Goal: Task Accomplishment & Management: Manage account settings

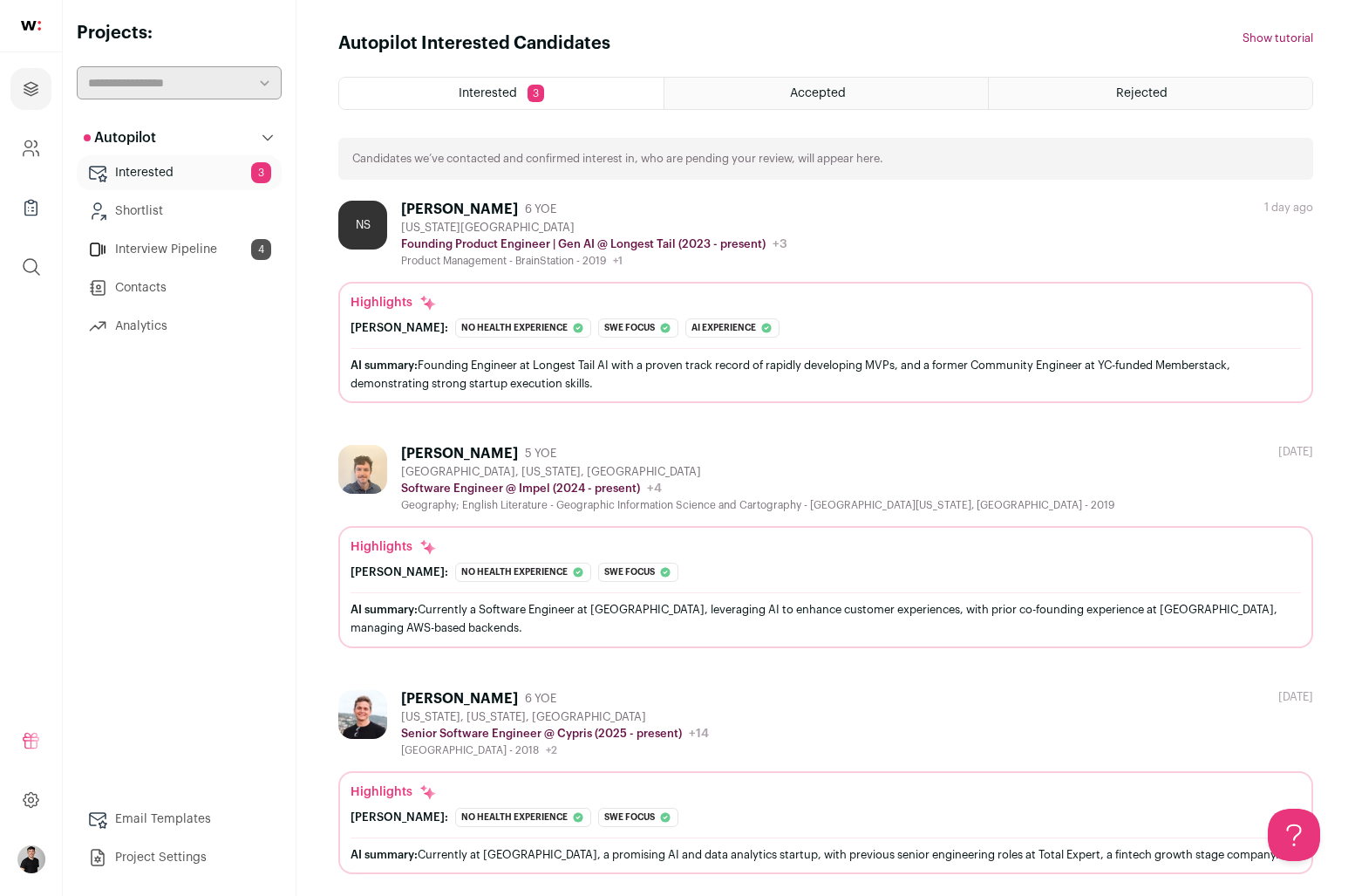
click at [421, 209] on div "[PERSON_NAME]" at bounding box center [459, 209] width 117 height 17
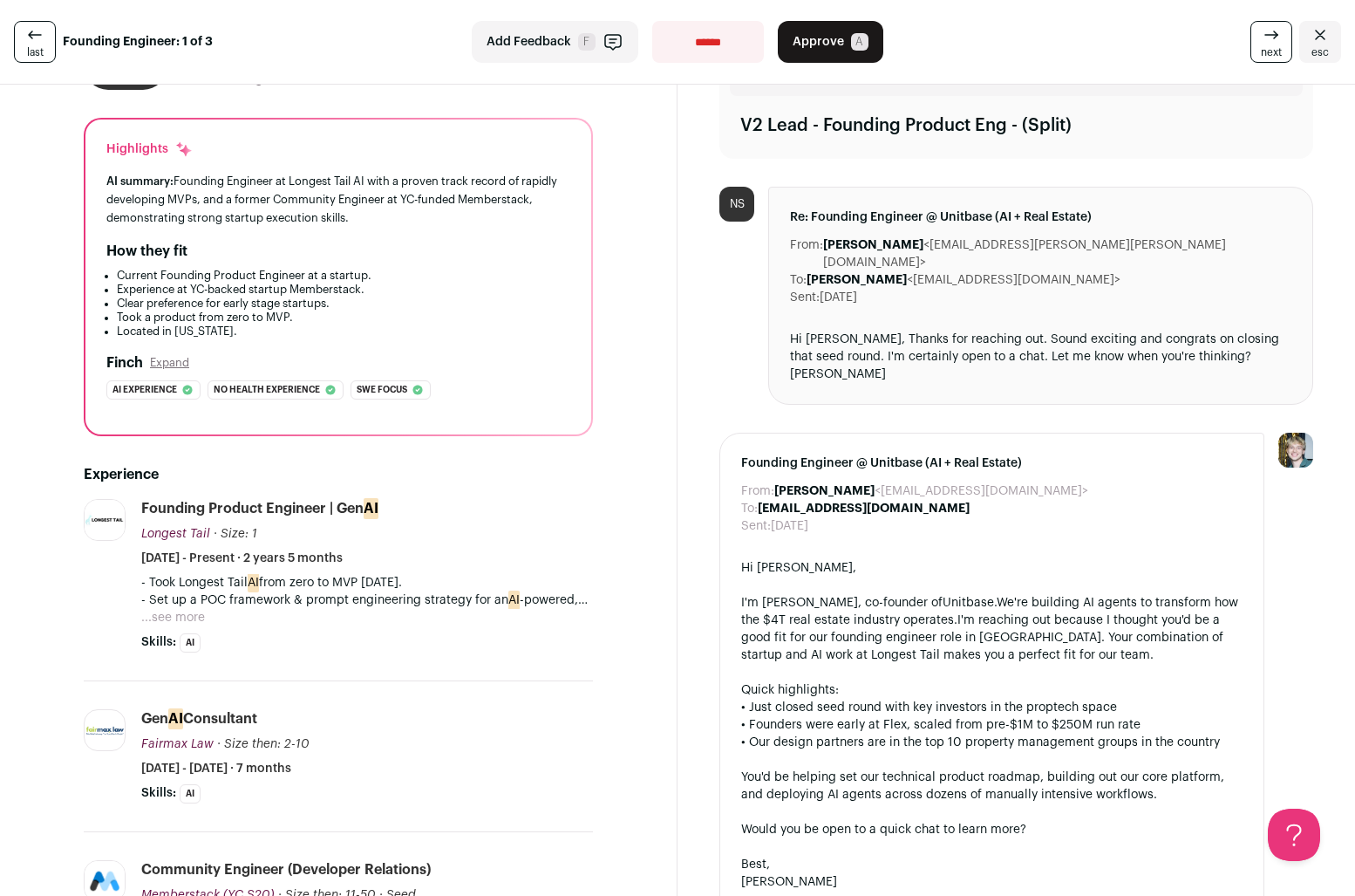
scroll to position [130, 0]
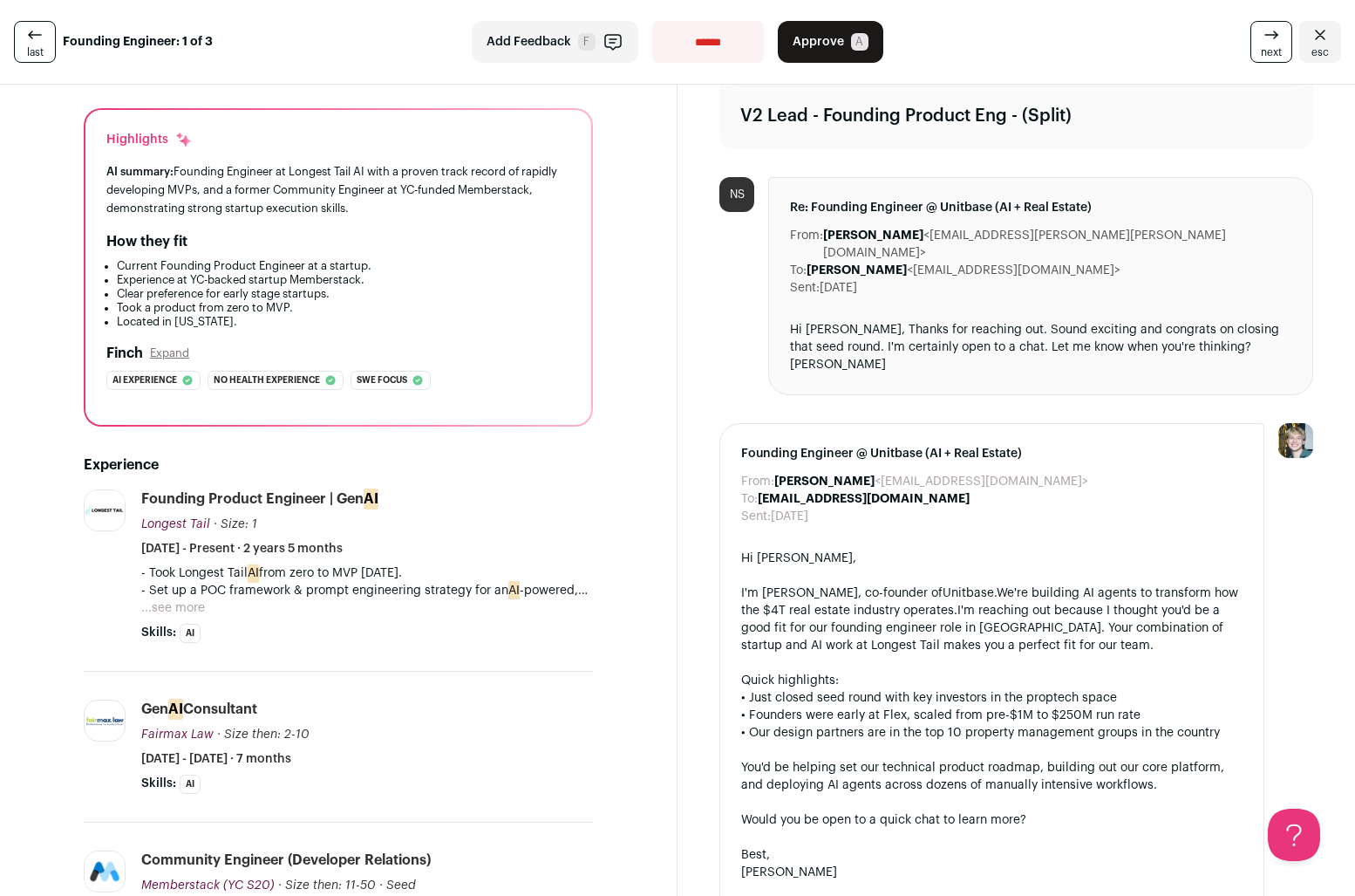
click at [169, 603] on button "...see more" at bounding box center [173, 608] width 64 height 17
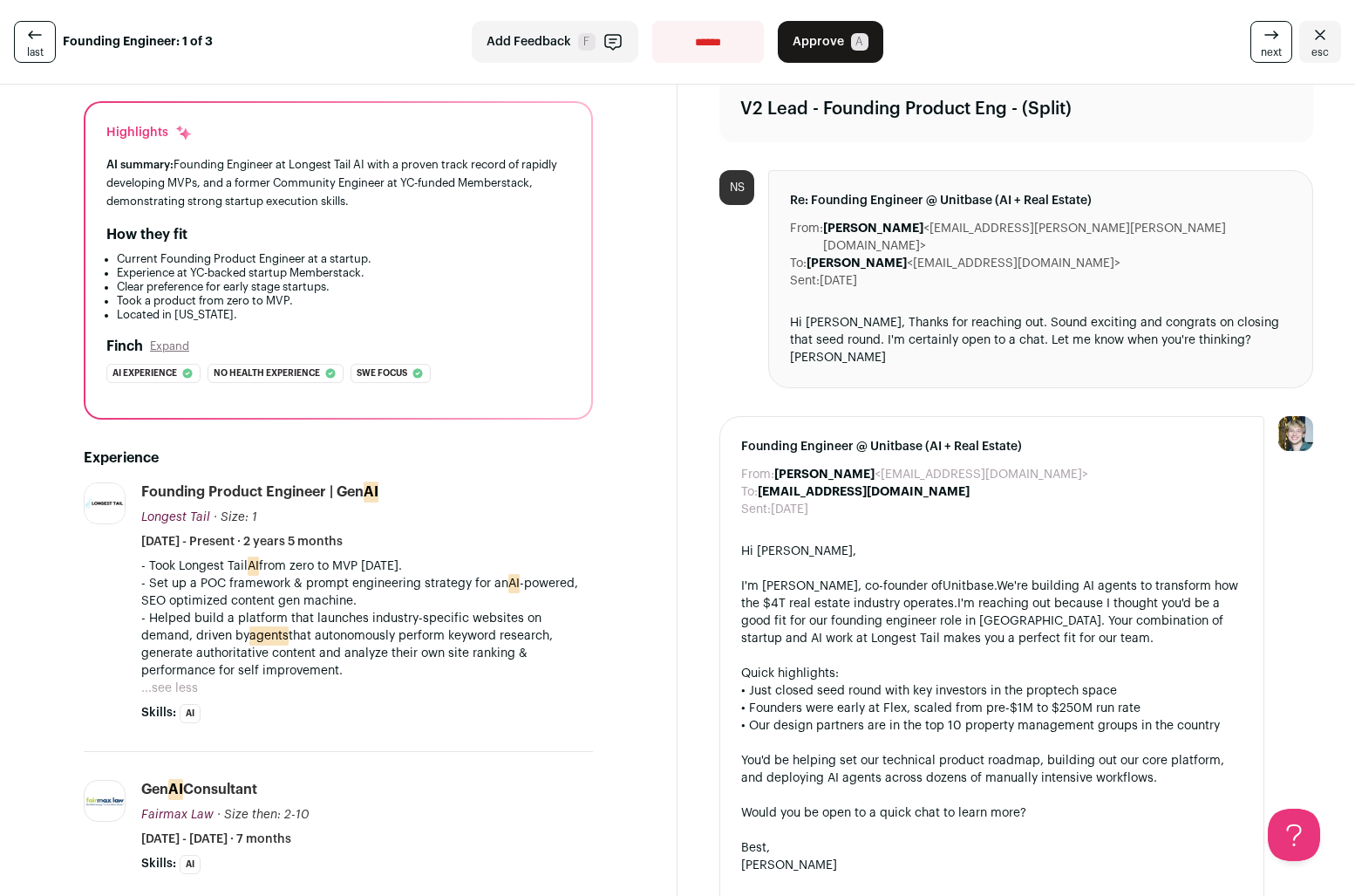
scroll to position [0, 0]
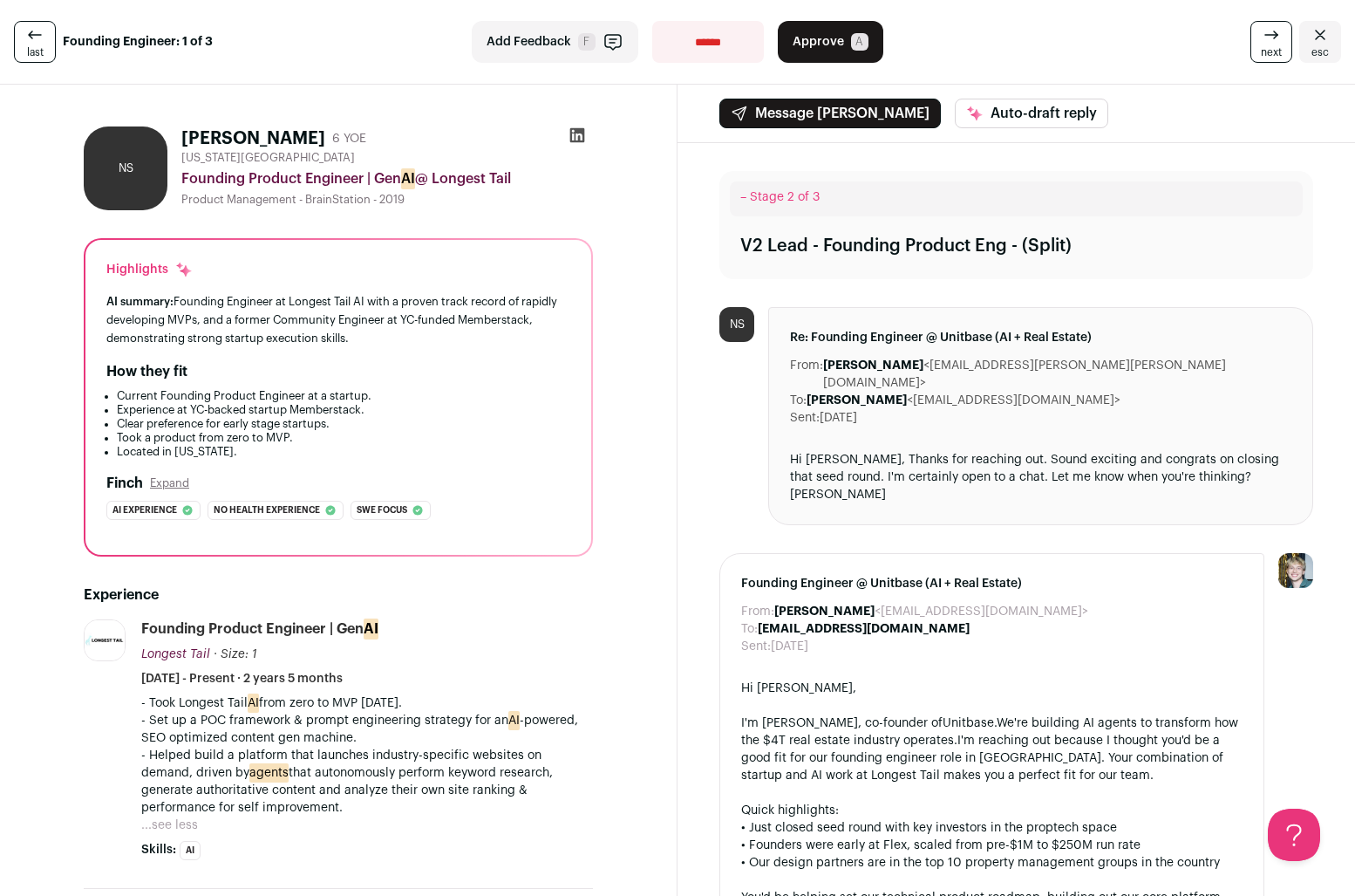
click at [686, 33] on select "**********" at bounding box center [708, 42] width 111 height 42
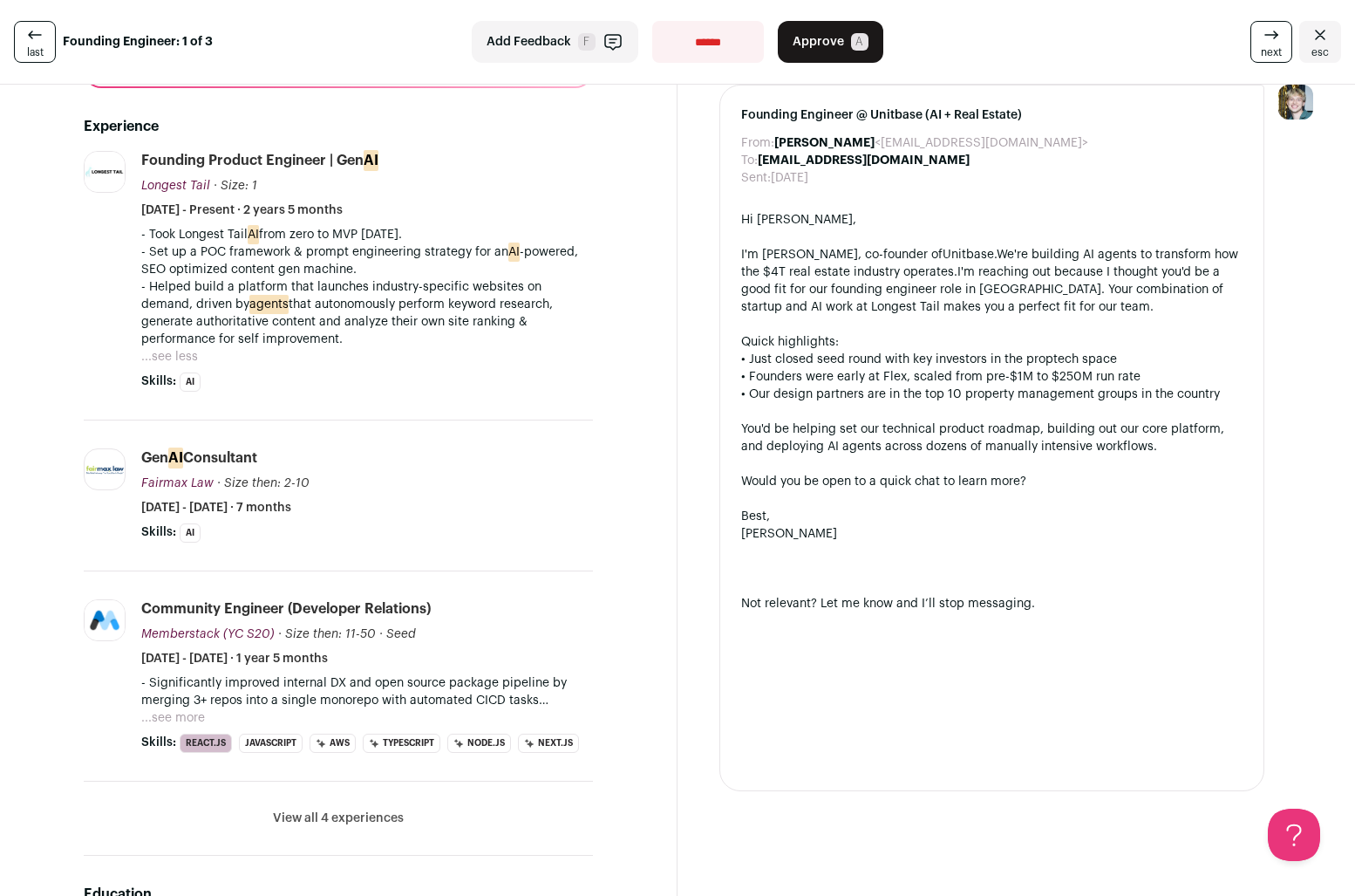
scroll to position [502, 0]
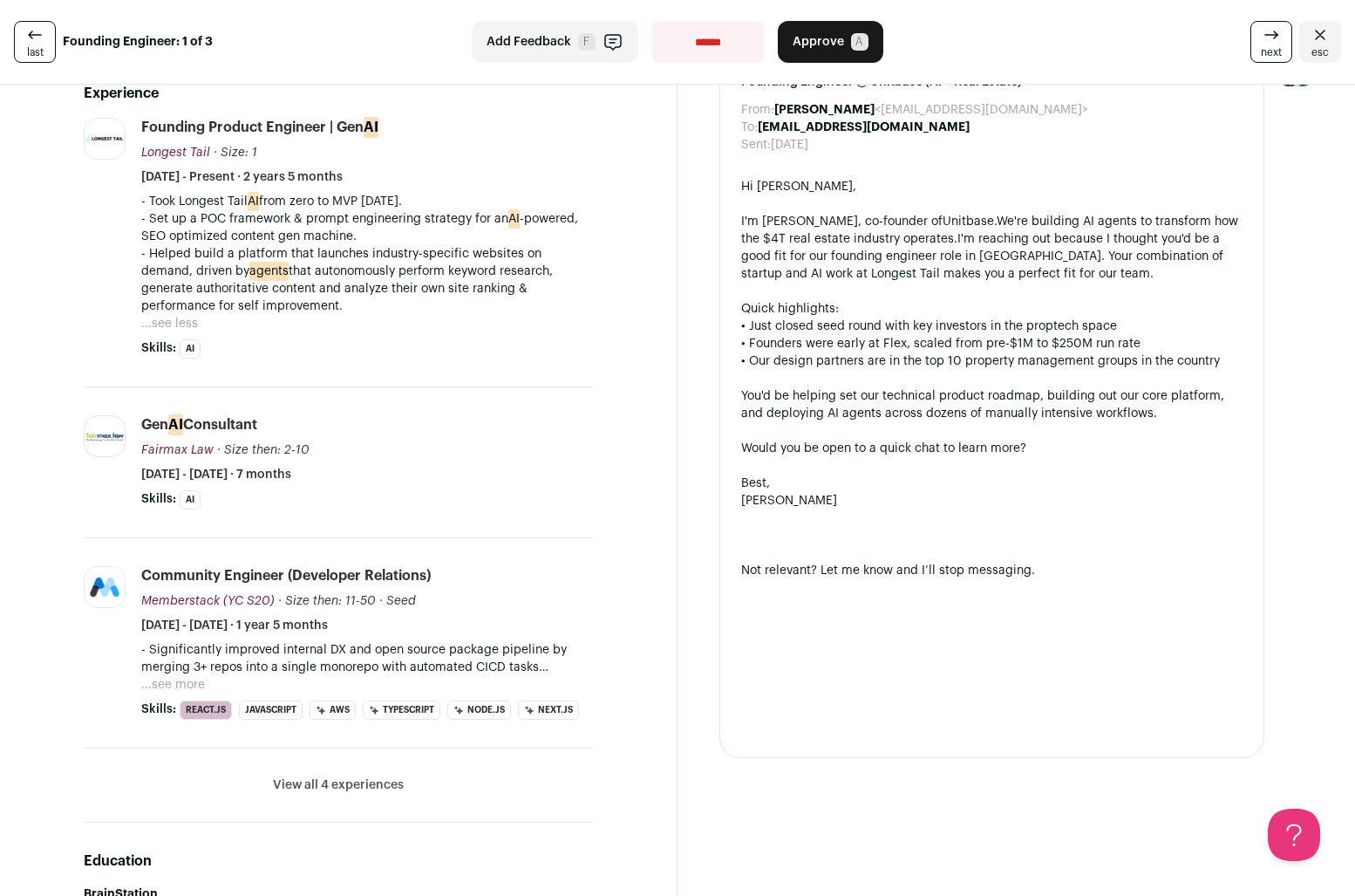
click at [297, 788] on button "View all 4 experiences" at bounding box center [338, 785] width 131 height 17
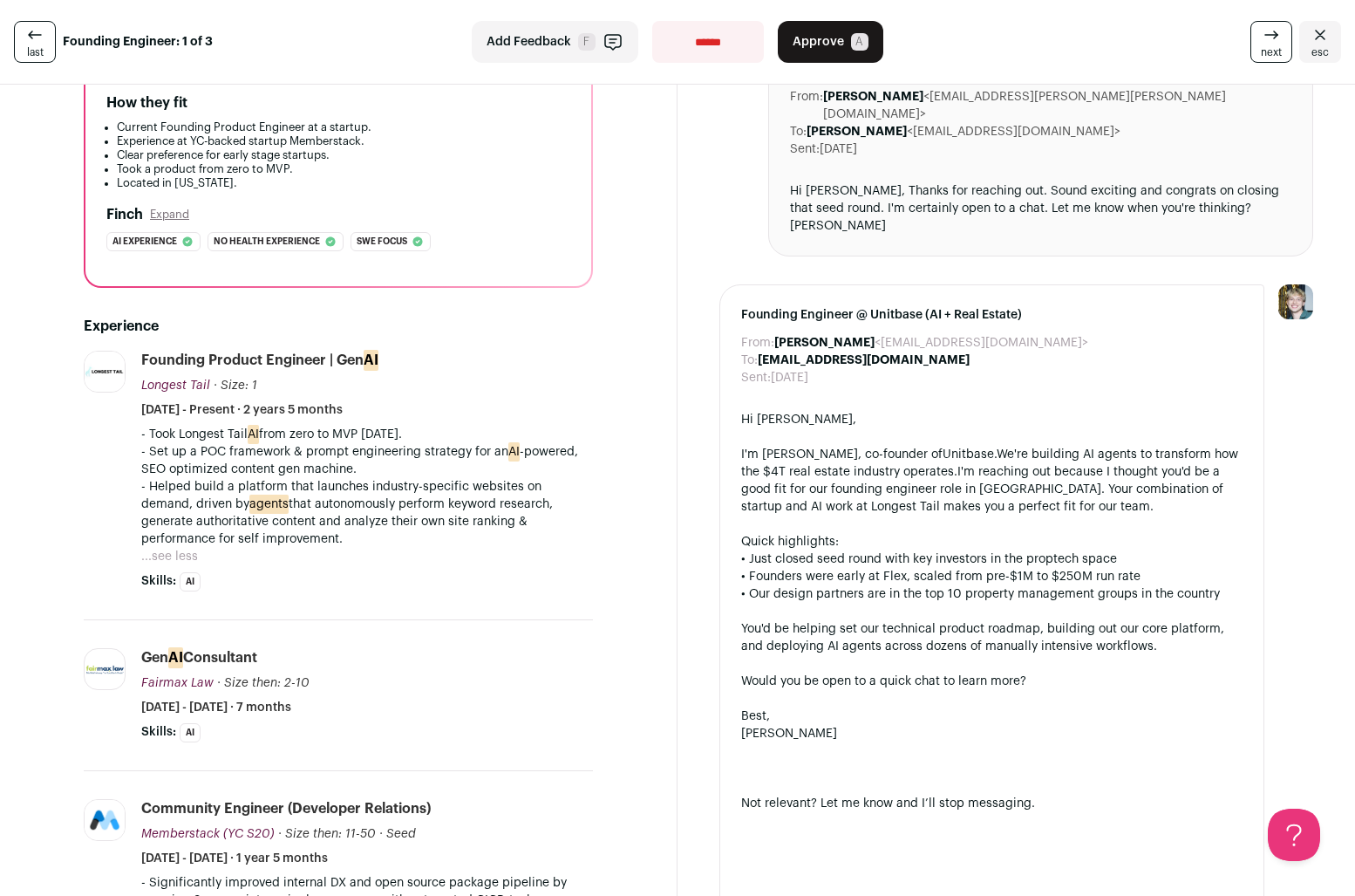
scroll to position [0, 0]
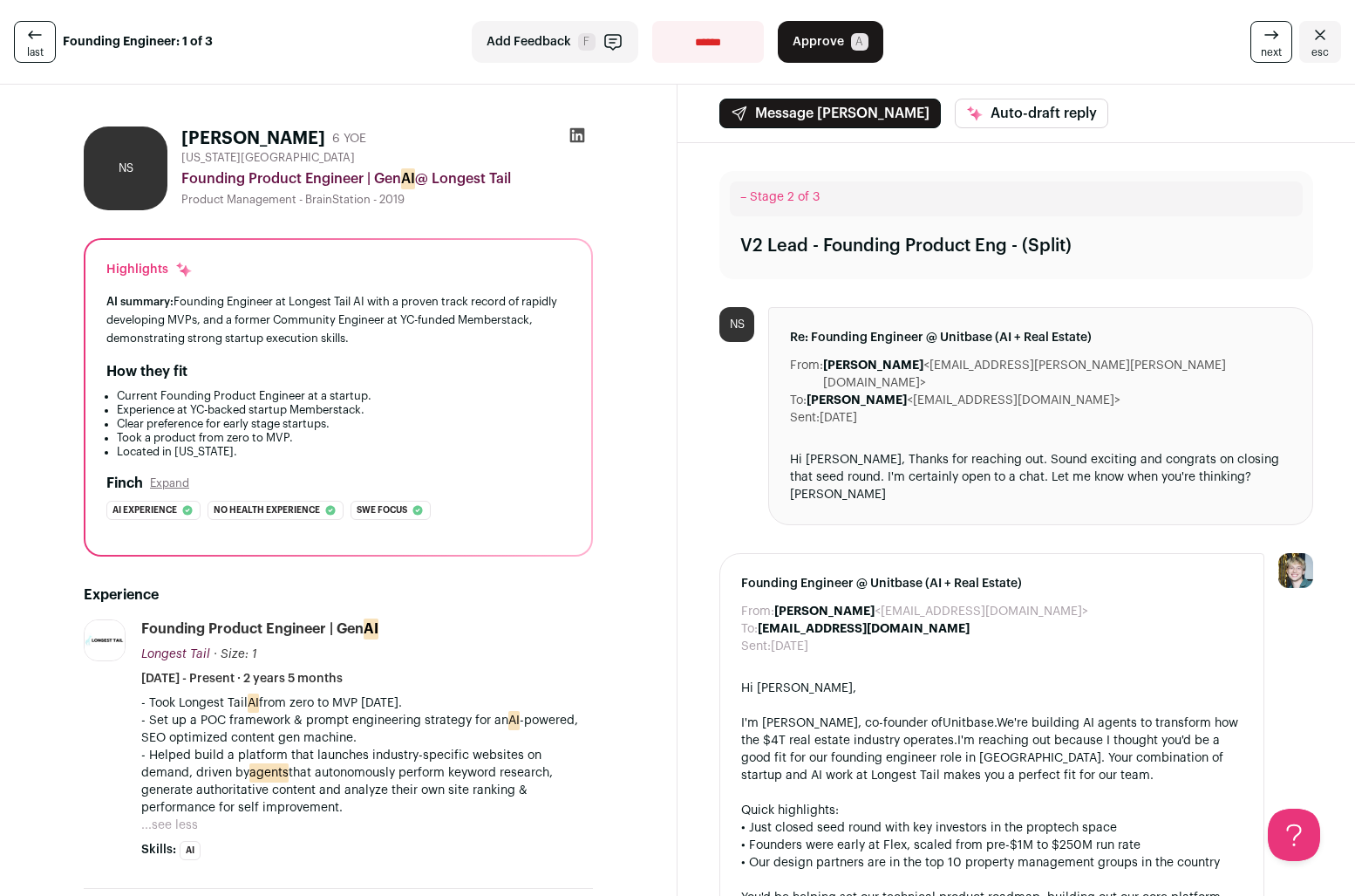
click at [713, 35] on select "**********" at bounding box center [708, 42] width 111 height 42
select select "**********"
click at [653, 21] on select "**********" at bounding box center [708, 42] width 111 height 42
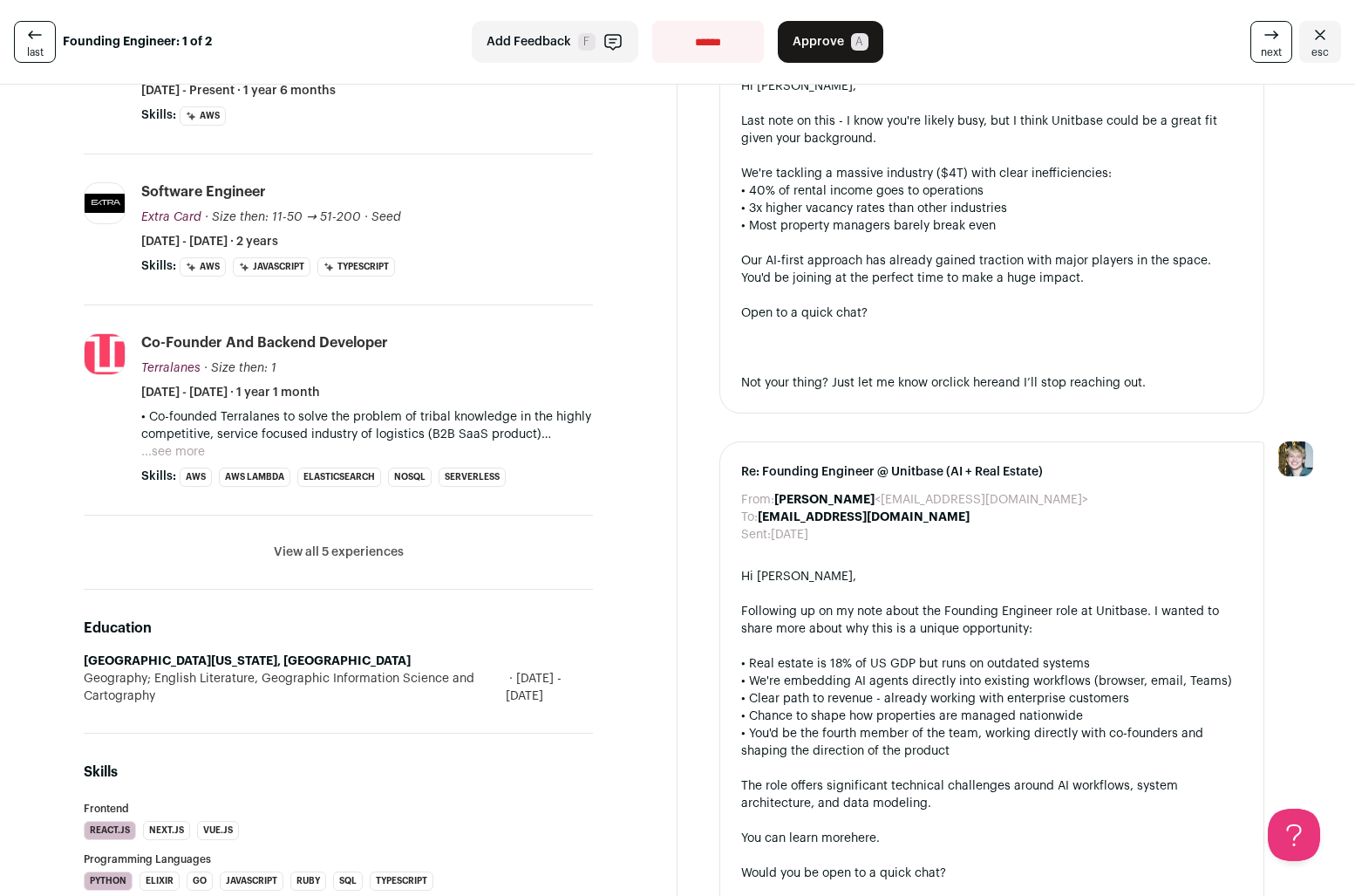
scroll to position [589, 0]
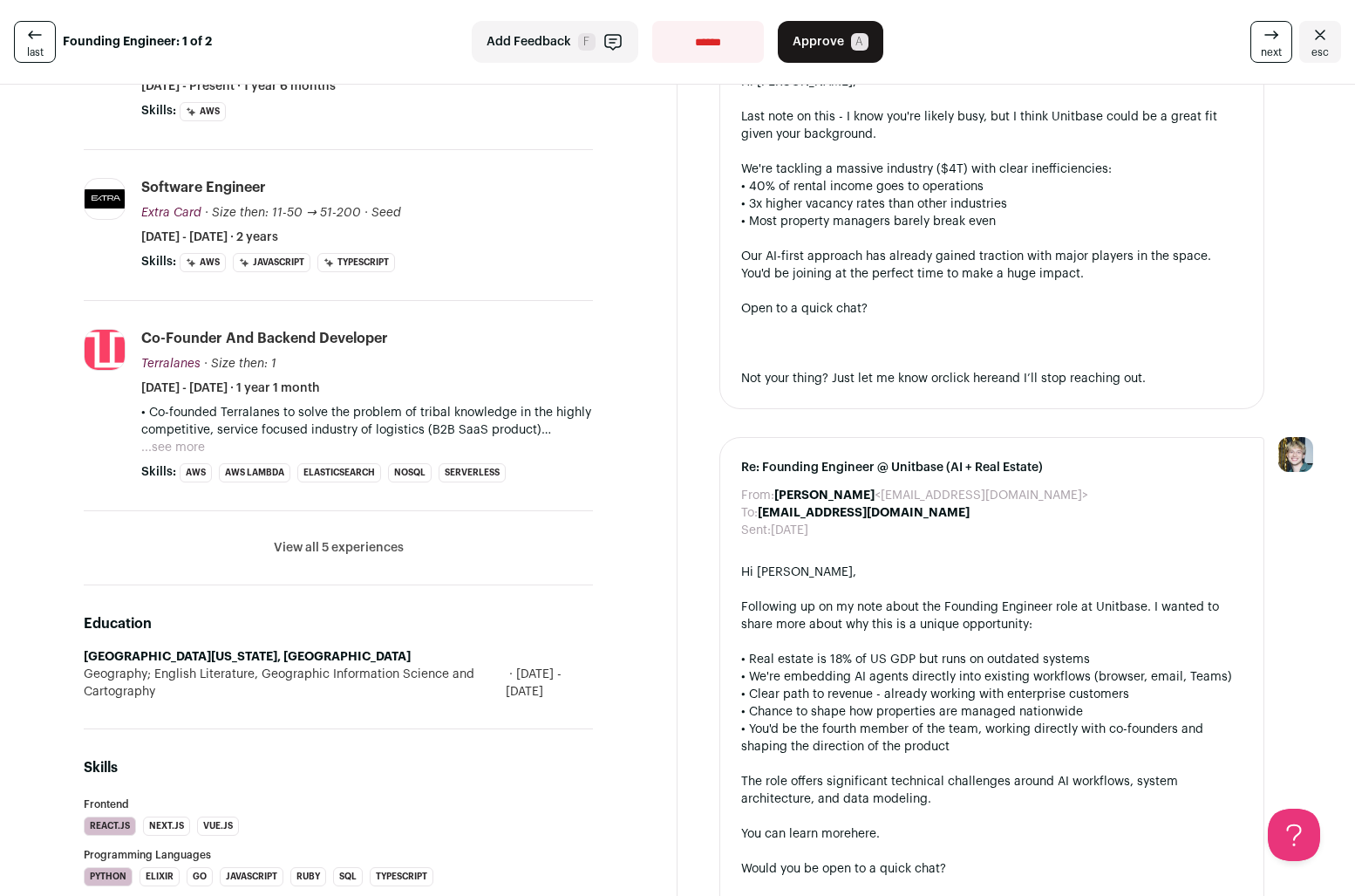
click at [180, 446] on button "...see more" at bounding box center [173, 448] width 64 height 17
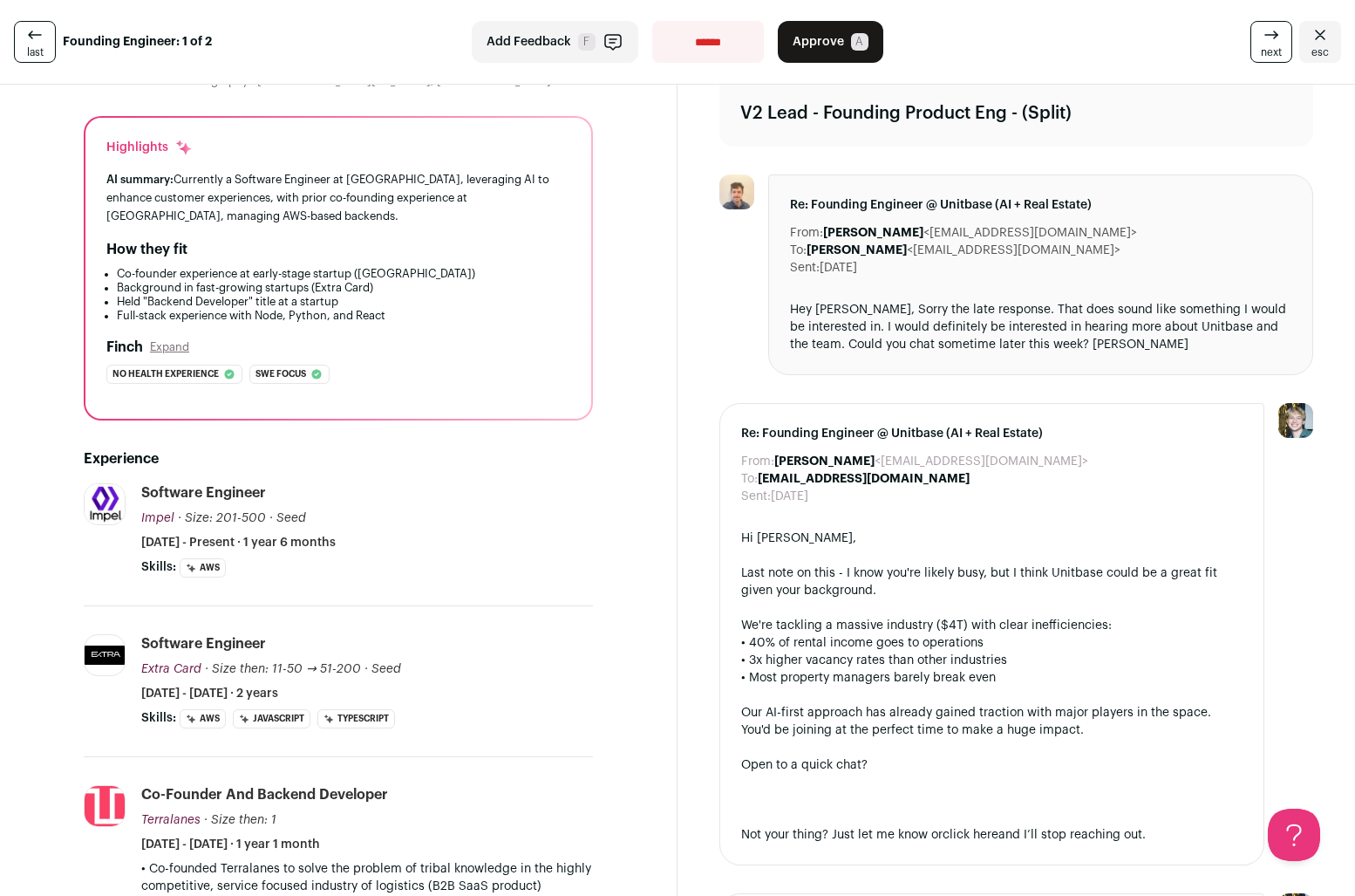
scroll to position [125, 0]
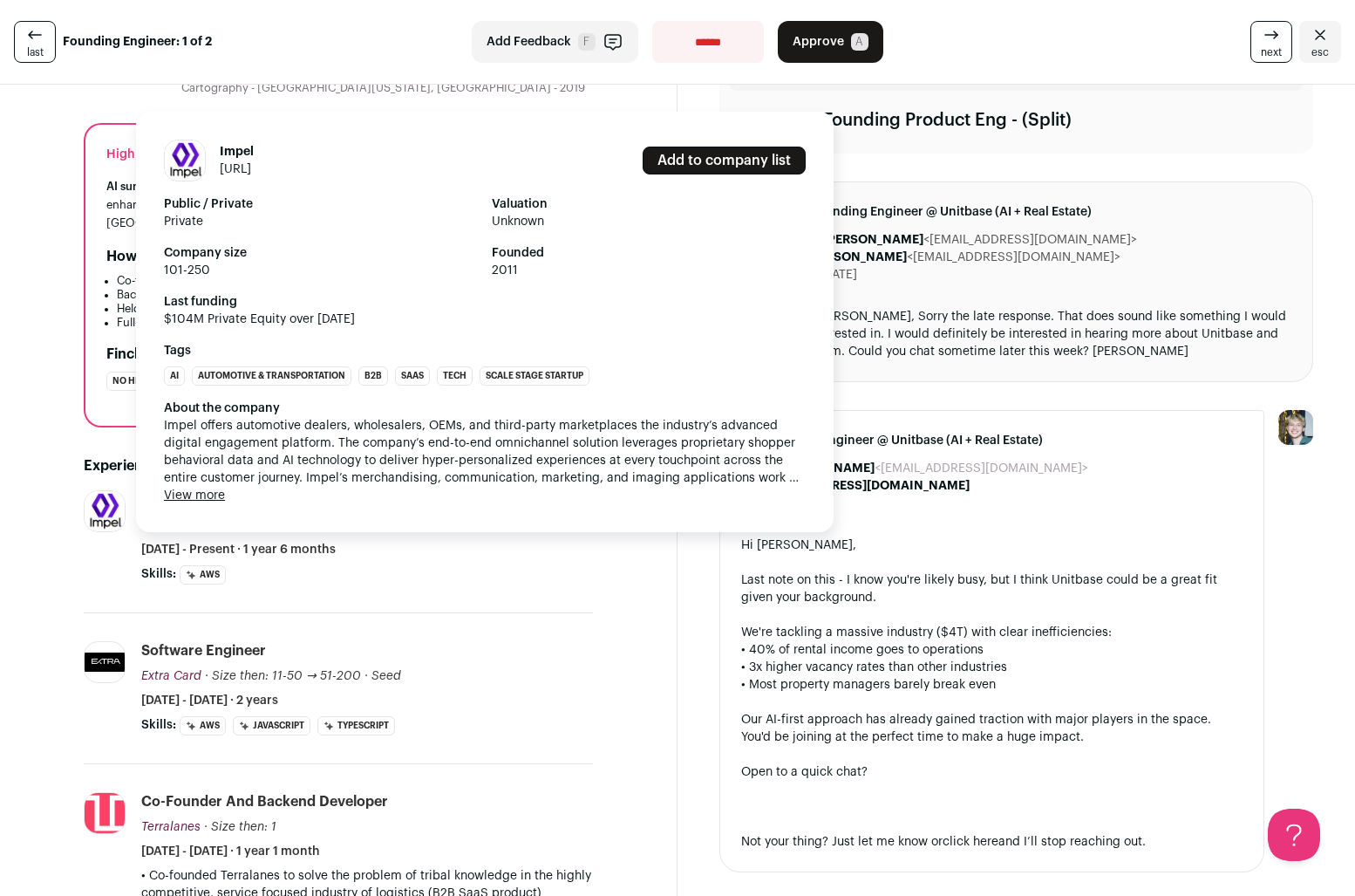
click at [100, 511] on img at bounding box center [105, 511] width 40 height 40
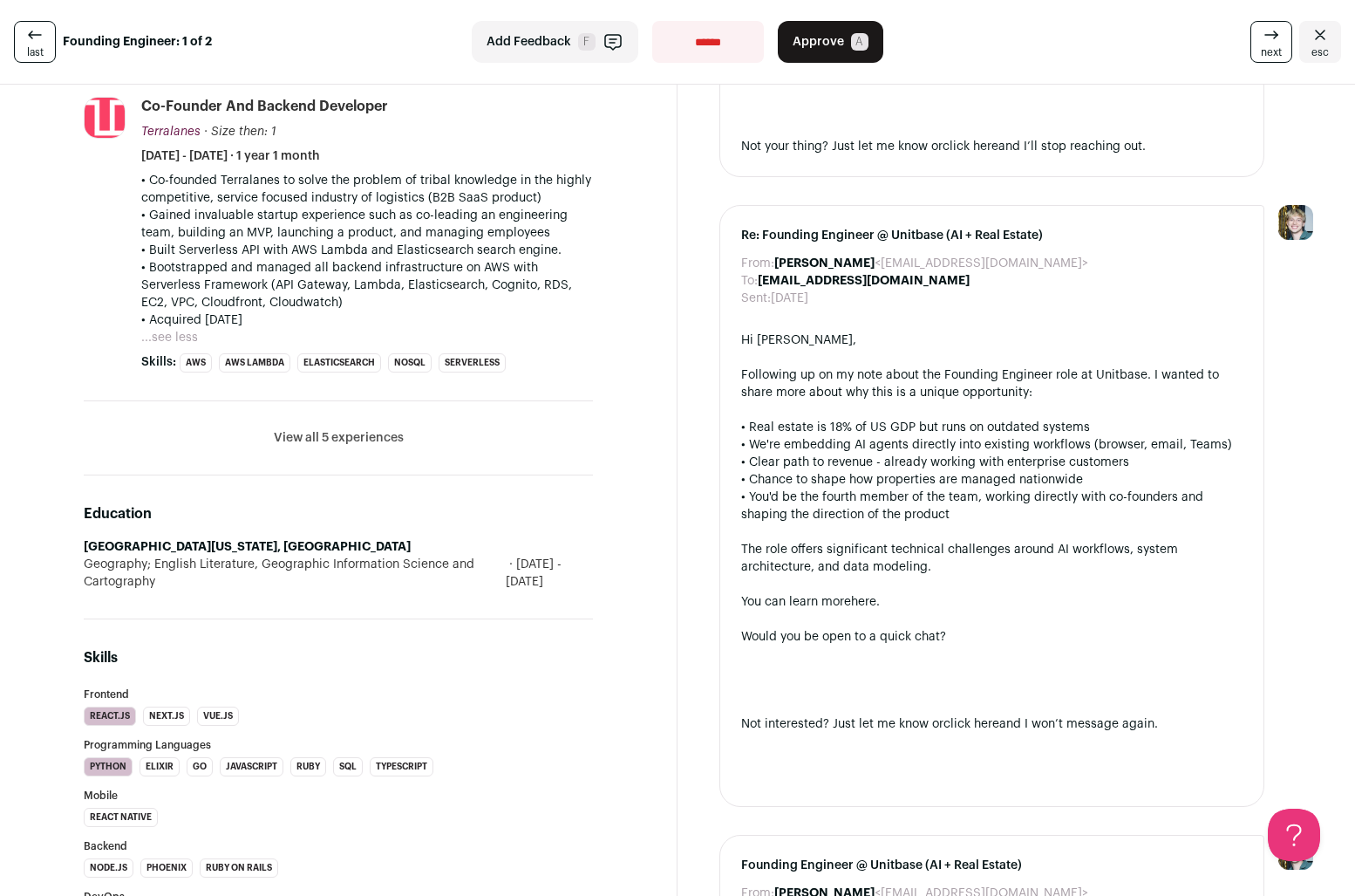
scroll to position [0, 0]
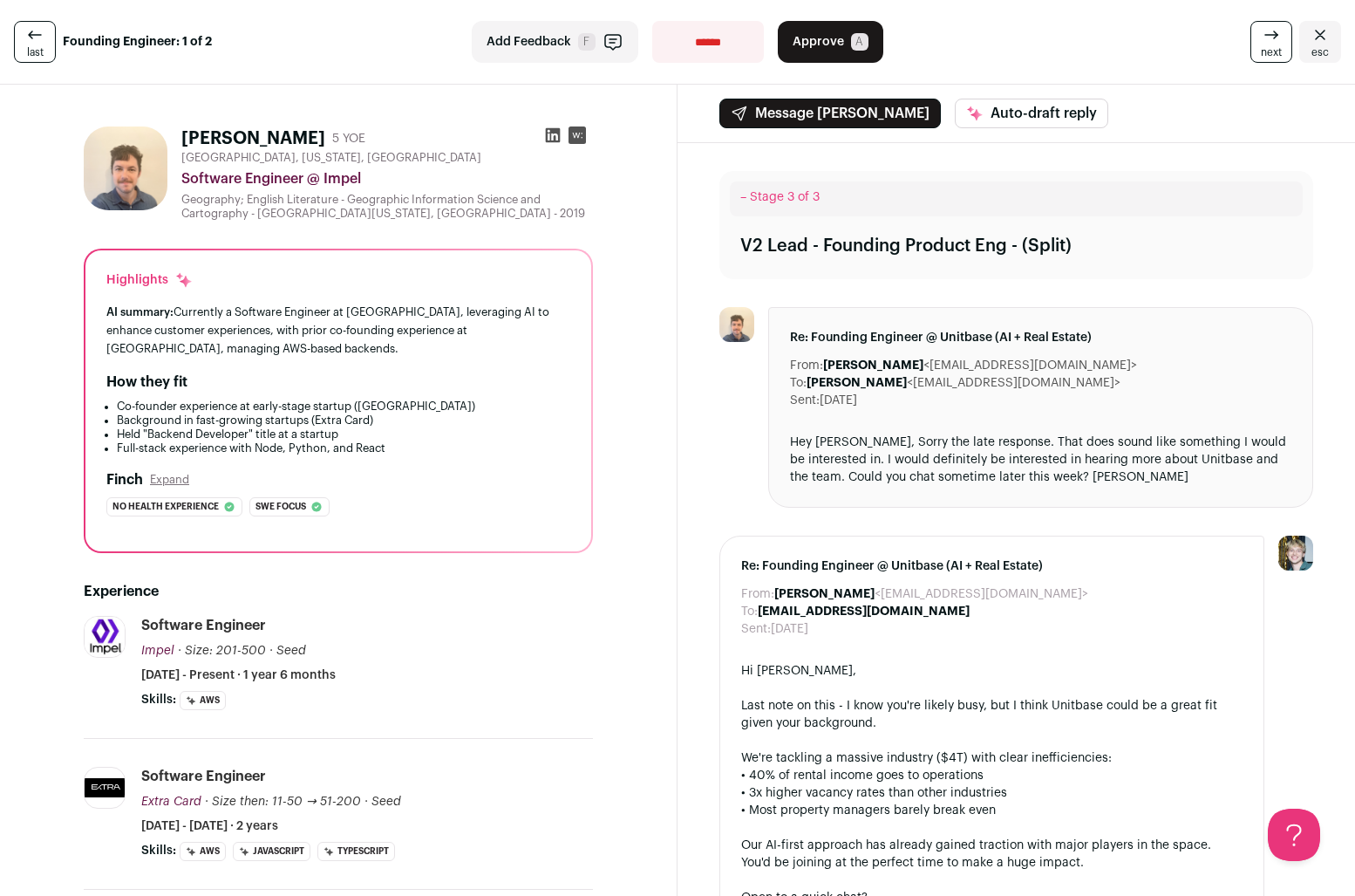
click at [546, 138] on icon at bounding box center [554, 136] width 15 height 15
click at [815, 33] on span "Approve" at bounding box center [818, 42] width 51 height 17
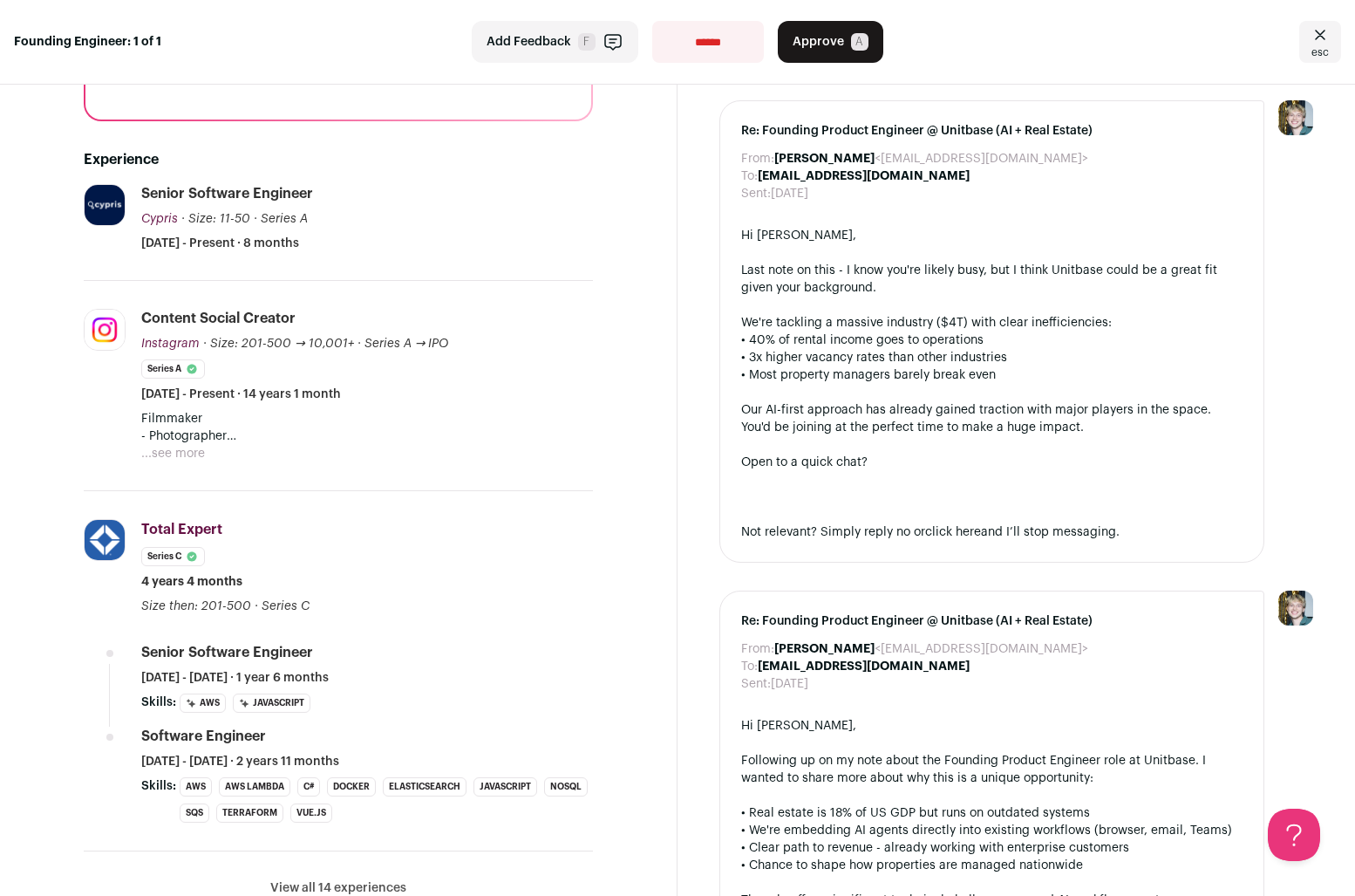
scroll to position [352, 0]
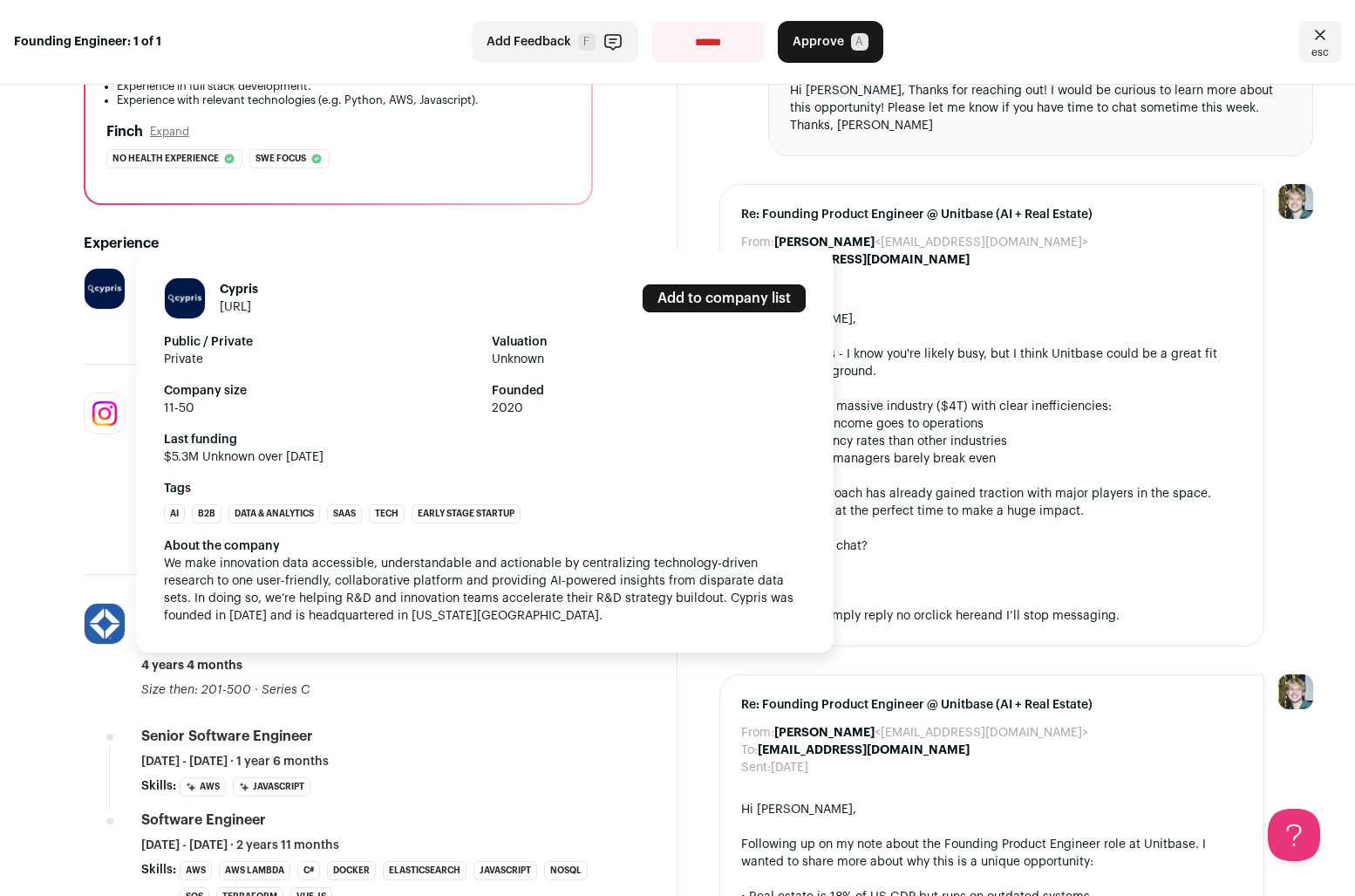
click at [235, 307] on link "[URL]" at bounding box center [235, 307] width 31 height 12
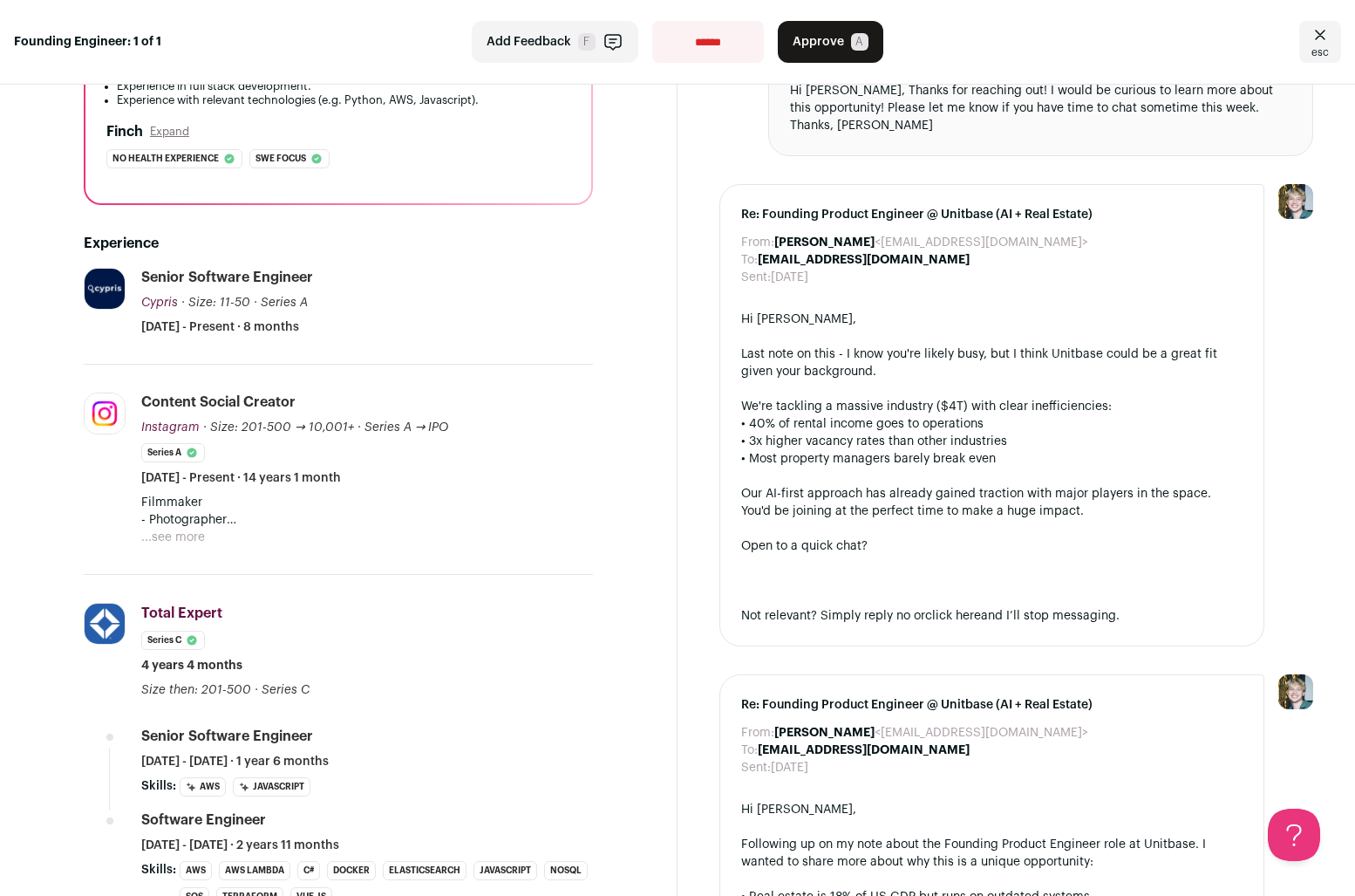
scroll to position [0, 0]
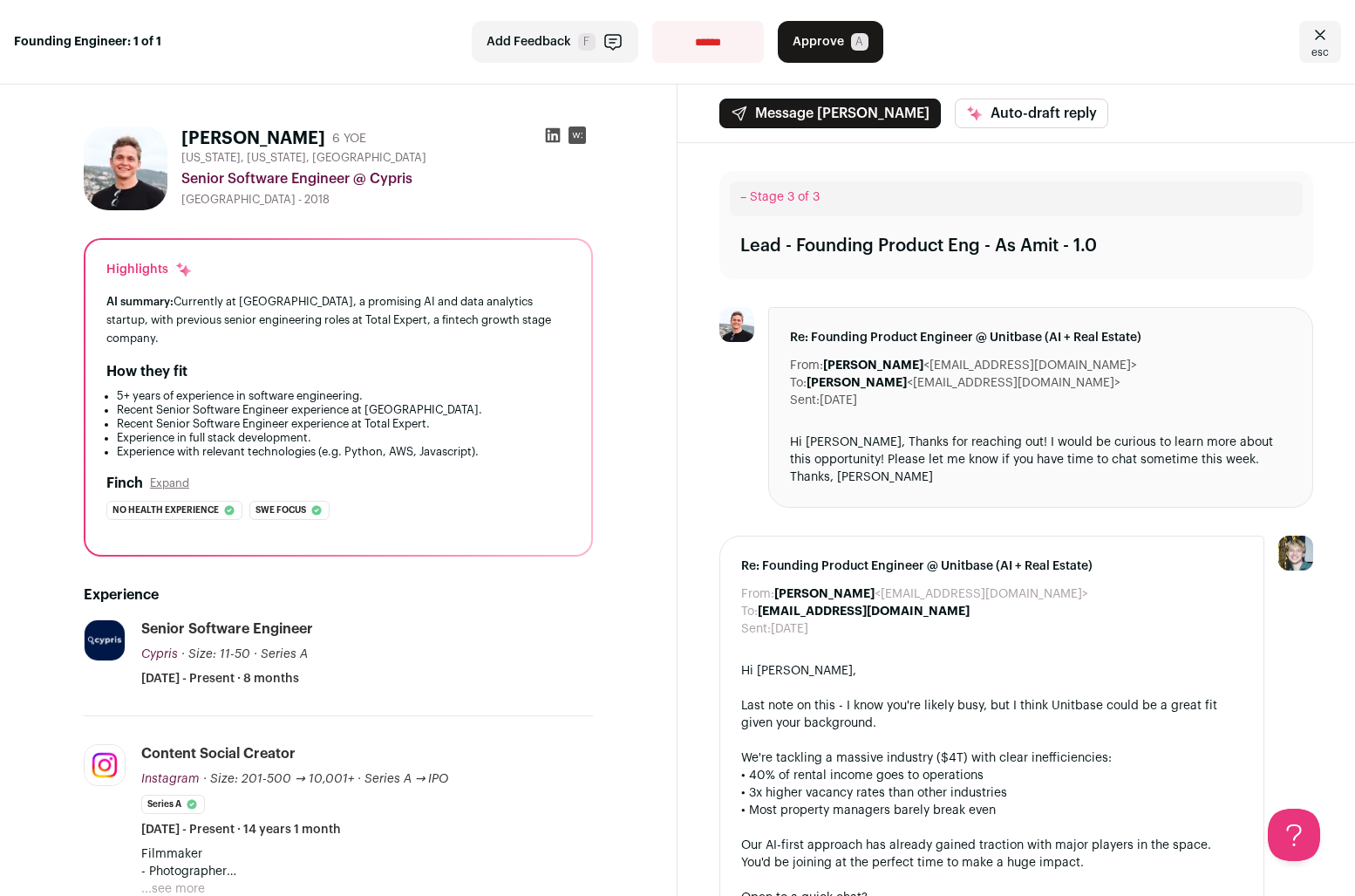
click at [546, 136] on icon at bounding box center [554, 136] width 15 height 15
click at [818, 30] on button "Approve A" at bounding box center [830, 42] width 105 height 42
